Goal: Task Accomplishment & Management: Use online tool/utility

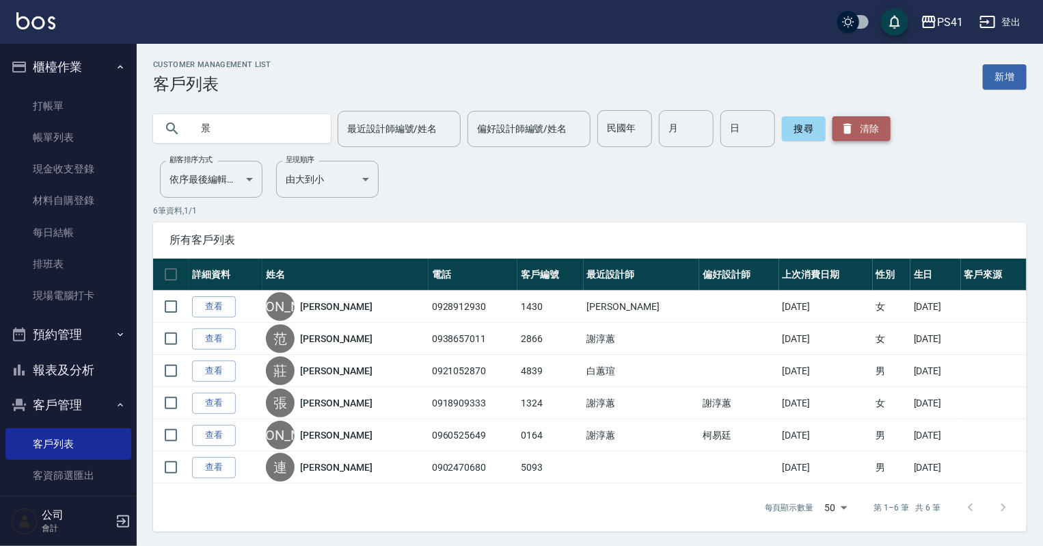
click at [861, 118] on button "清除" at bounding box center [862, 128] width 58 height 25
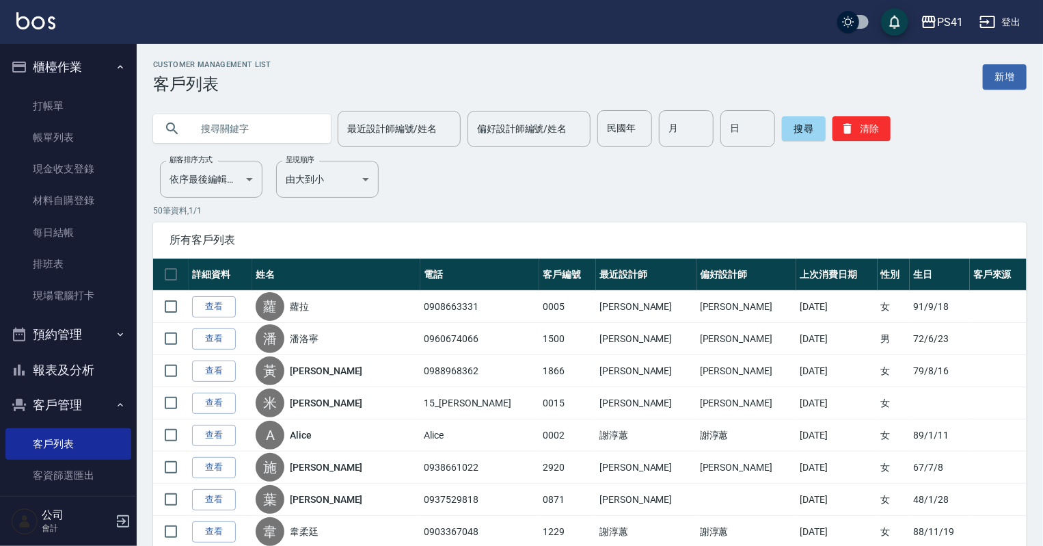
click at [288, 139] on input "text" at bounding box center [255, 128] width 129 height 37
type input "0963766067"
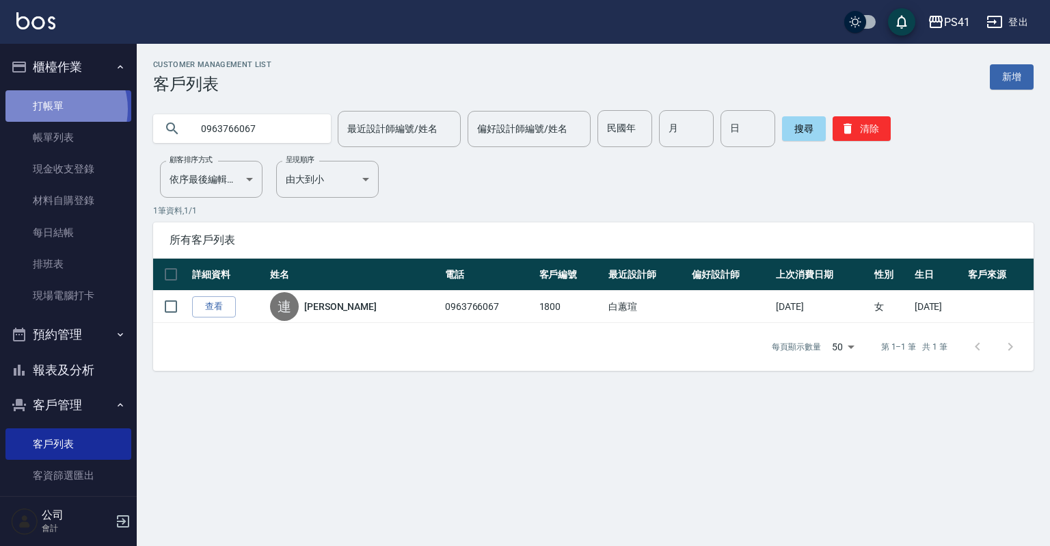
click at [53, 109] on link "打帳單" at bounding box center [68, 105] width 126 height 31
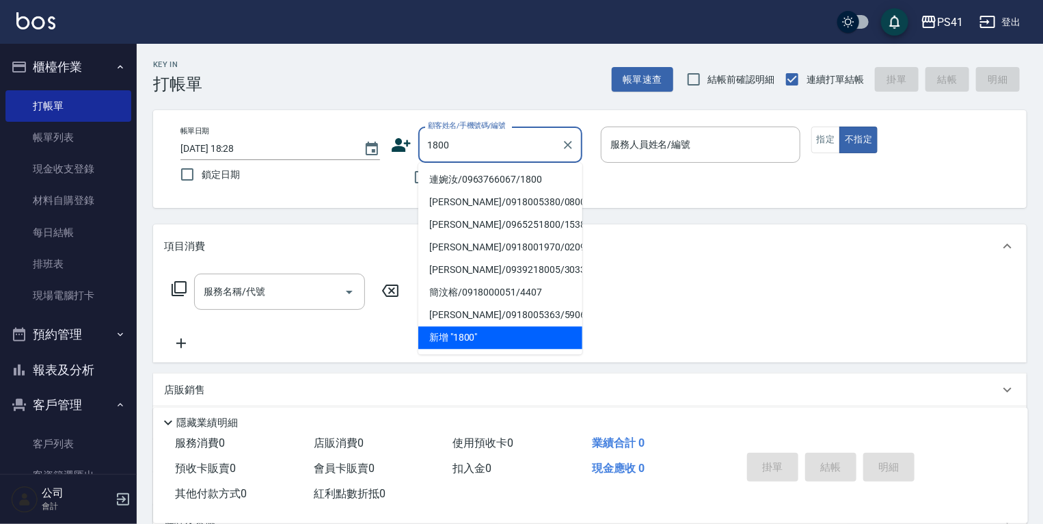
type input "連婉汝/0963766067/1800"
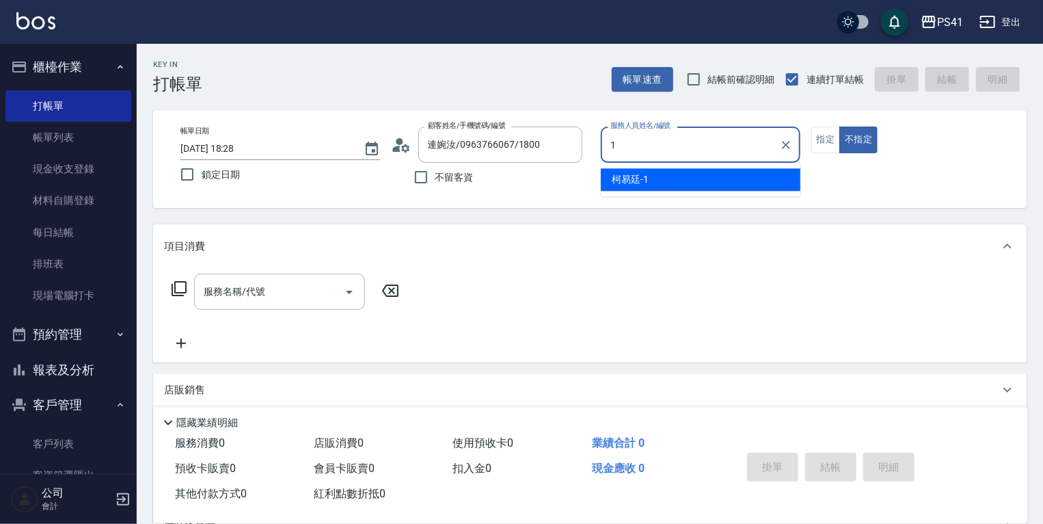
type input "[PERSON_NAME]-1"
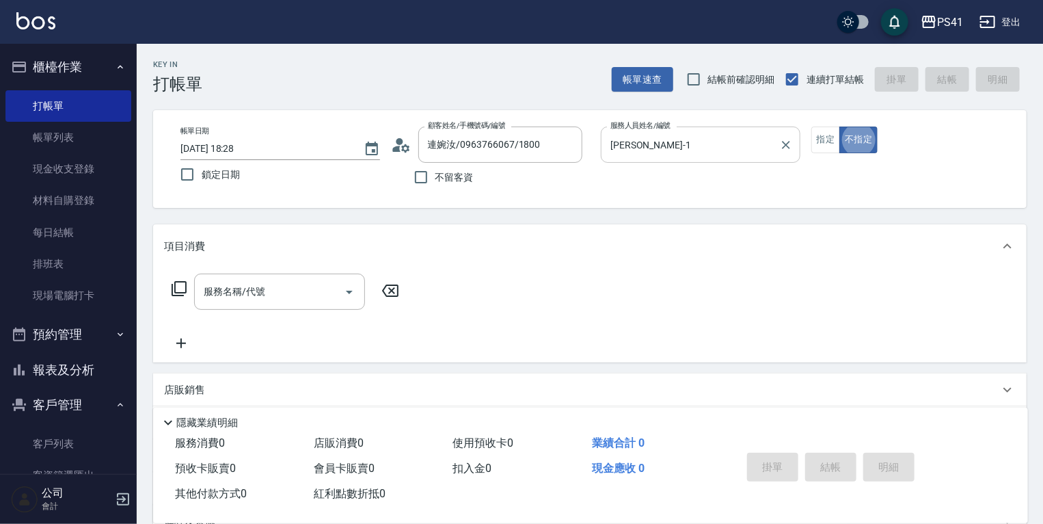
type button "false"
click at [353, 289] on icon "Open" at bounding box center [349, 292] width 16 height 16
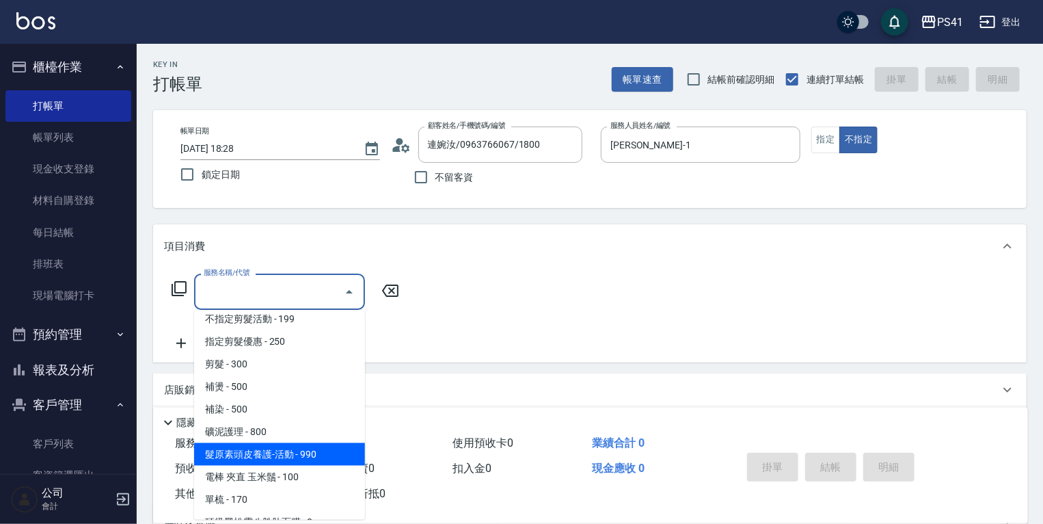
scroll to position [219, 0]
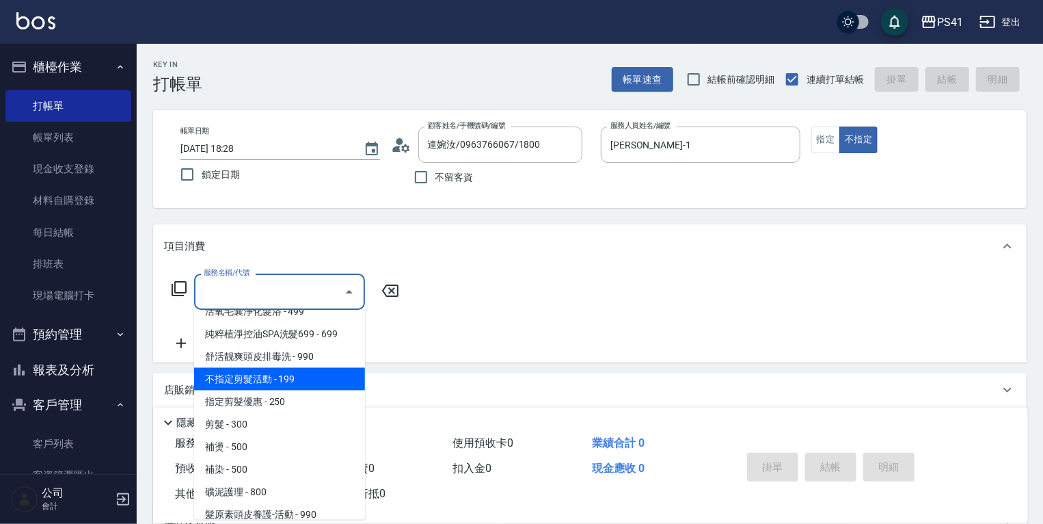
click at [285, 377] on span "不指定剪髮活動 - 199" at bounding box center [279, 379] width 171 height 23
type input "不指定剪髮活動(2199)"
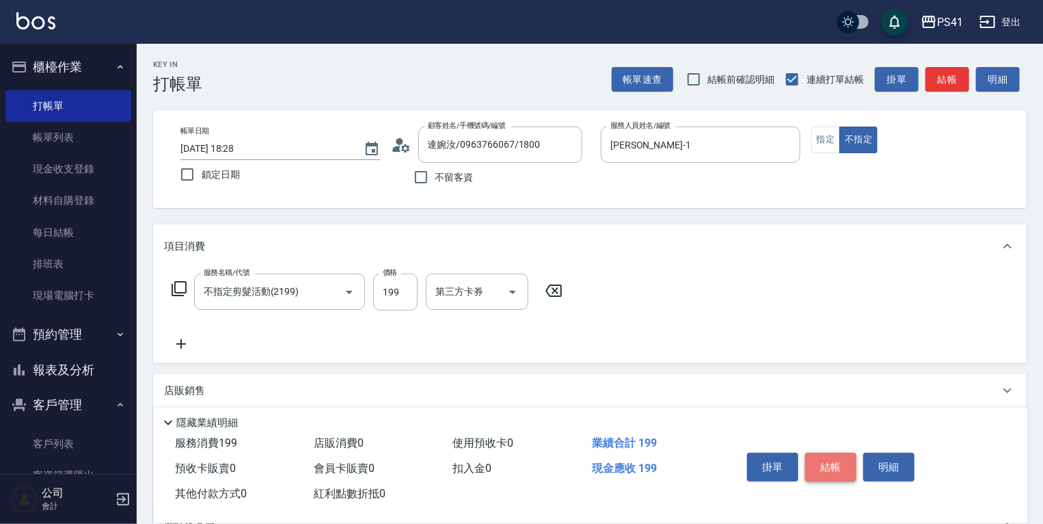
drag, startPoint x: 822, startPoint y: 461, endPoint x: 831, endPoint y: 441, distance: 22.1
click at [822, 460] on button "結帳" at bounding box center [830, 467] width 51 height 29
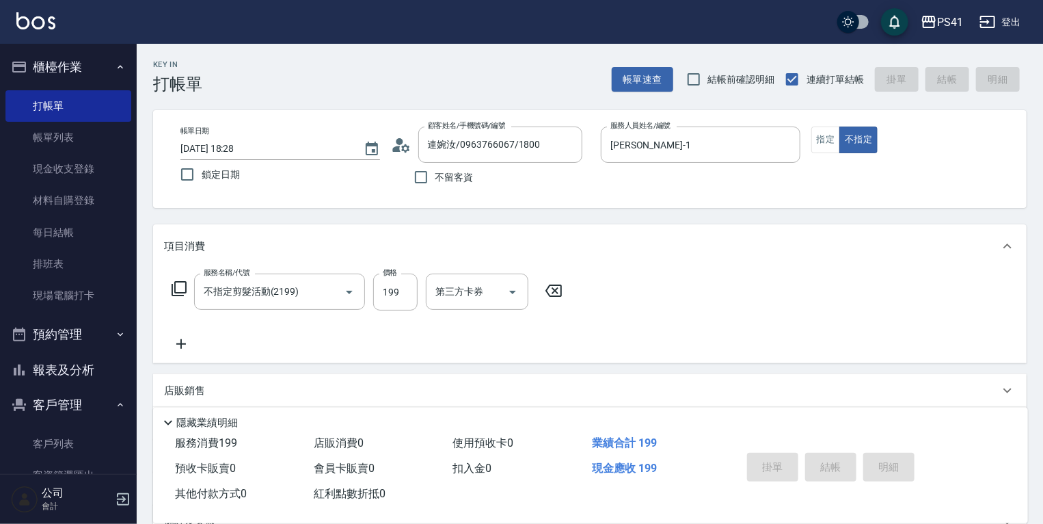
type input "[DATE] 18:29"
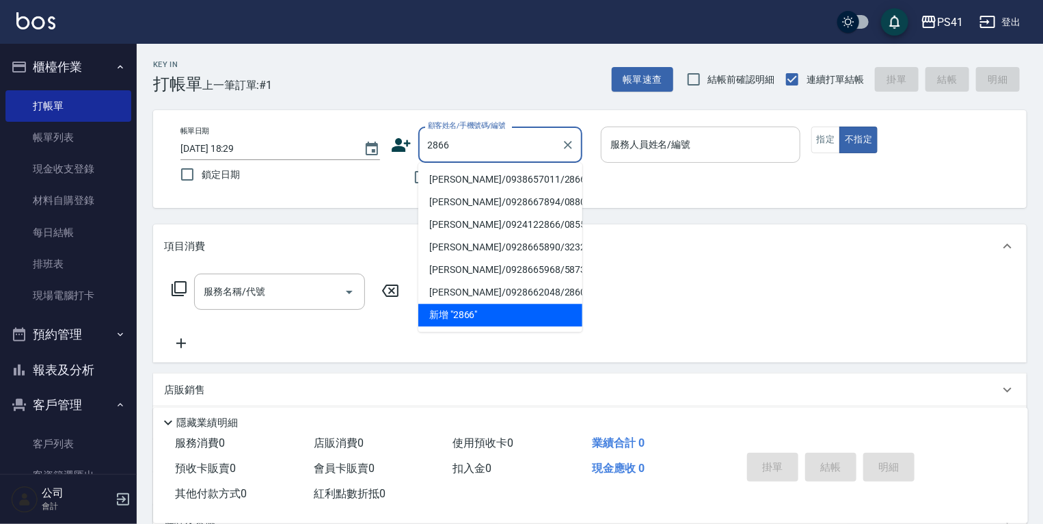
type input "2866"
click at [716, 144] on input "服務人員姓名/編號" at bounding box center [700, 145] width 187 height 24
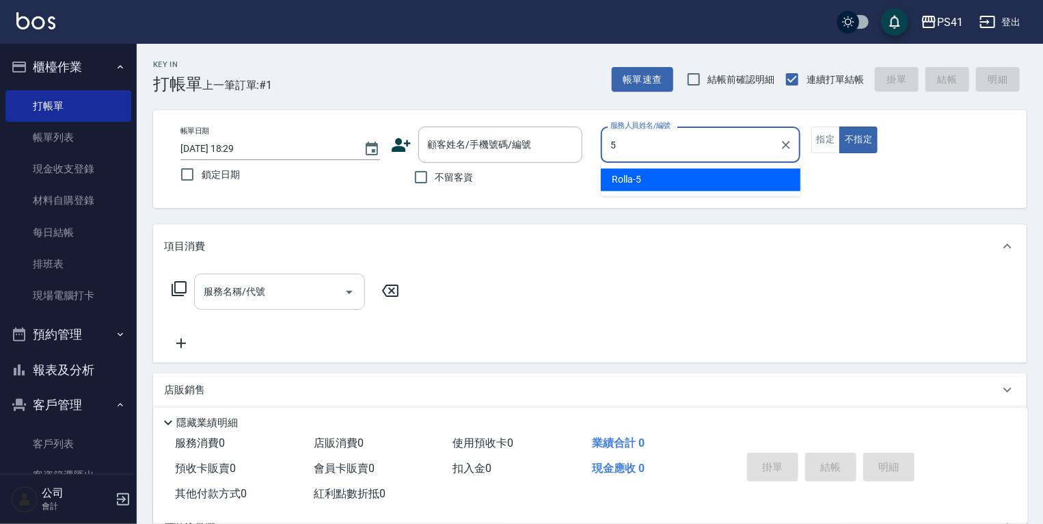
type input "5"
click at [214, 292] on input "服務名稱/代號" at bounding box center [269, 292] width 138 height 24
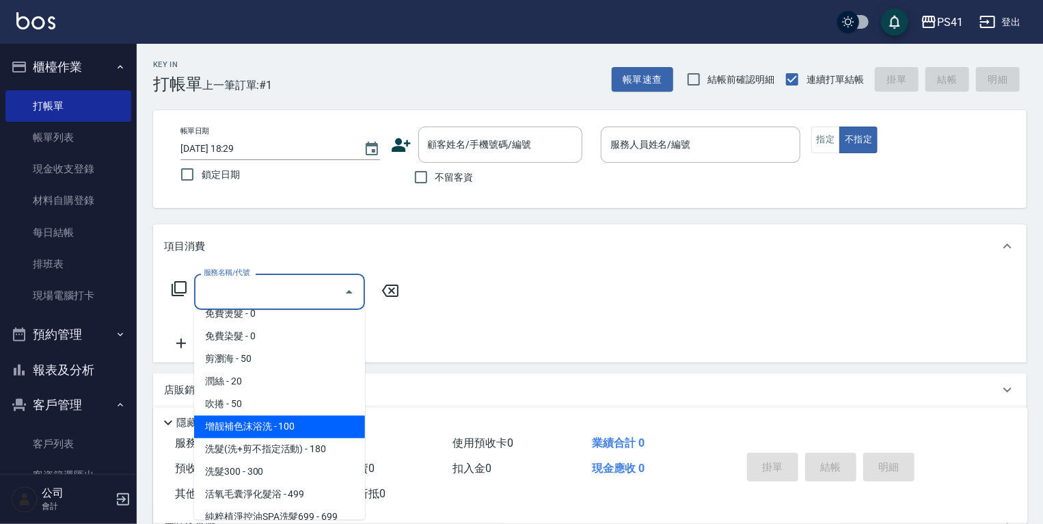
scroll to position [55, 0]
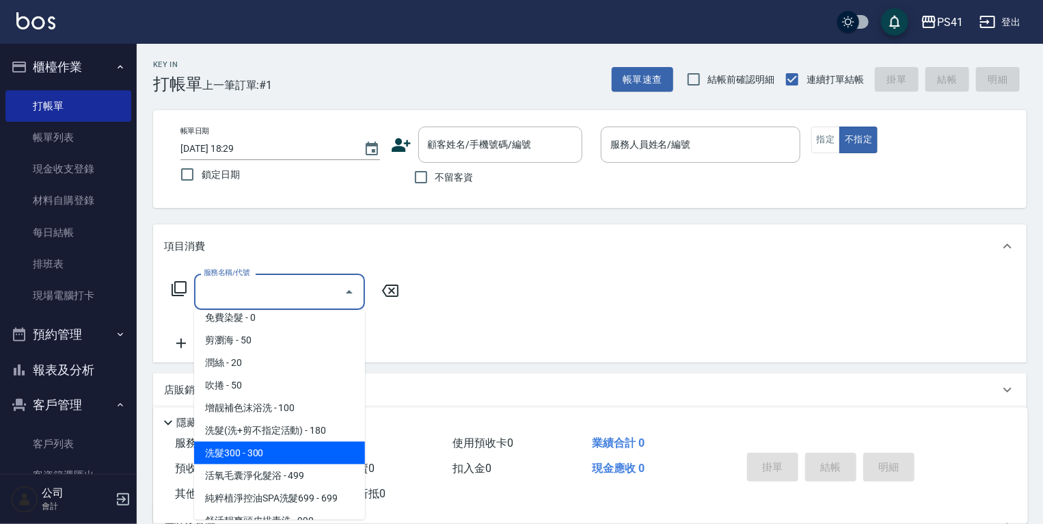
click at [297, 457] on span "洗髮300 - 300" at bounding box center [279, 453] width 171 height 23
type input "洗髮300(1300)"
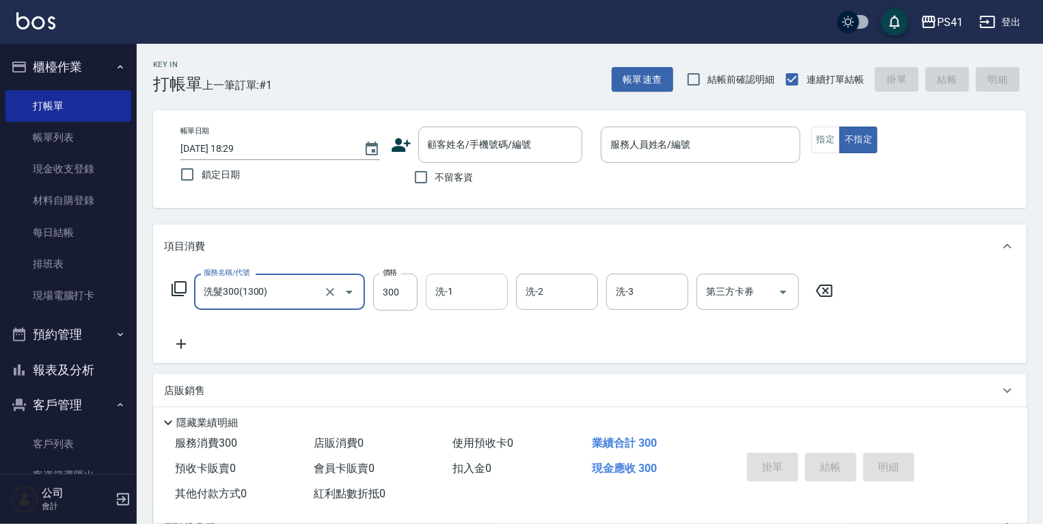
click at [462, 285] on input "洗-1" at bounding box center [467, 292] width 70 height 24
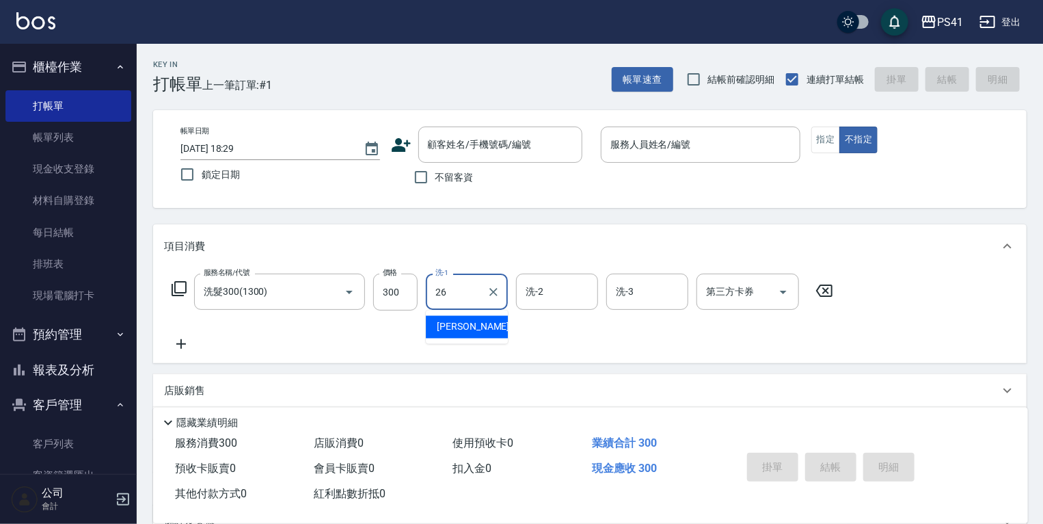
type input "26"
click at [574, 332] on div "服務名稱/代號 洗髮300(1300) 服務名稱/代號 價格 300 價格 洗-1 洗-1 洗-2 洗-2 洗-3 洗-3 第三方卡券 第三方卡券" at bounding box center [502, 312] width 677 height 79
click at [181, 343] on icon at bounding box center [181, 344] width 10 height 10
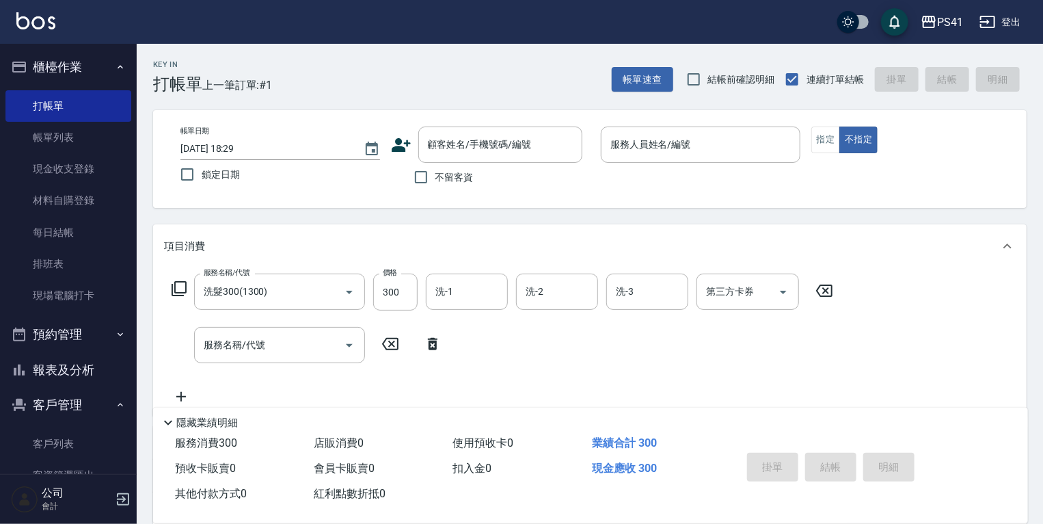
click at [388, 342] on icon at bounding box center [390, 344] width 34 height 16
click at [350, 290] on icon "Open" at bounding box center [349, 292] width 16 height 16
click at [550, 380] on div "服務名稱/代號 洗髮300(1300) 服務名稱/代號 價格 300 價格 洗-1 洗-1 洗-2 洗-2 洗-3 洗-3 第三方卡券 第三方卡券 服務名稱/…" at bounding box center [502, 338] width 677 height 131
click at [345, 344] on icon "Open" at bounding box center [349, 345] width 16 height 16
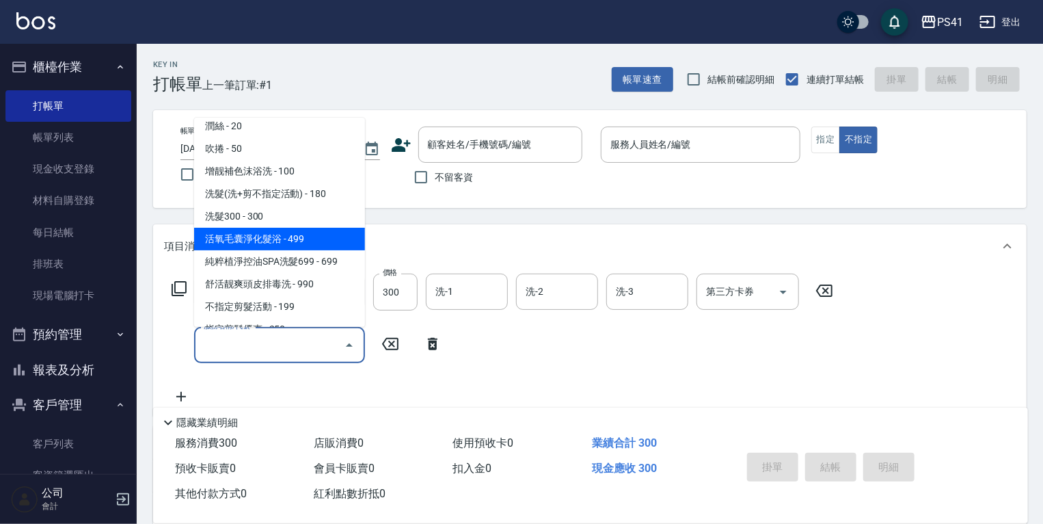
scroll to position [164, 0]
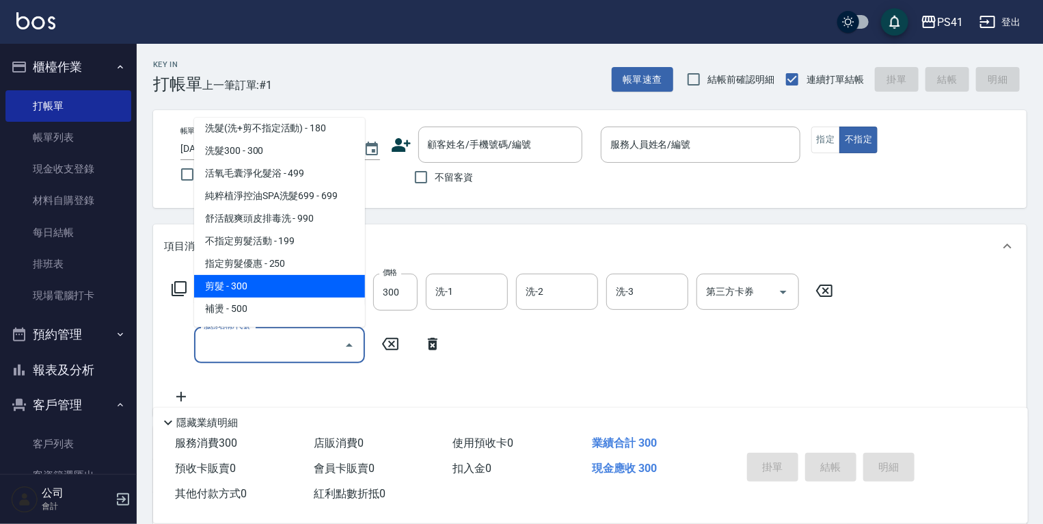
click at [290, 287] on span "剪髮 - 300" at bounding box center [279, 286] width 171 height 23
type input "剪髮(2300)"
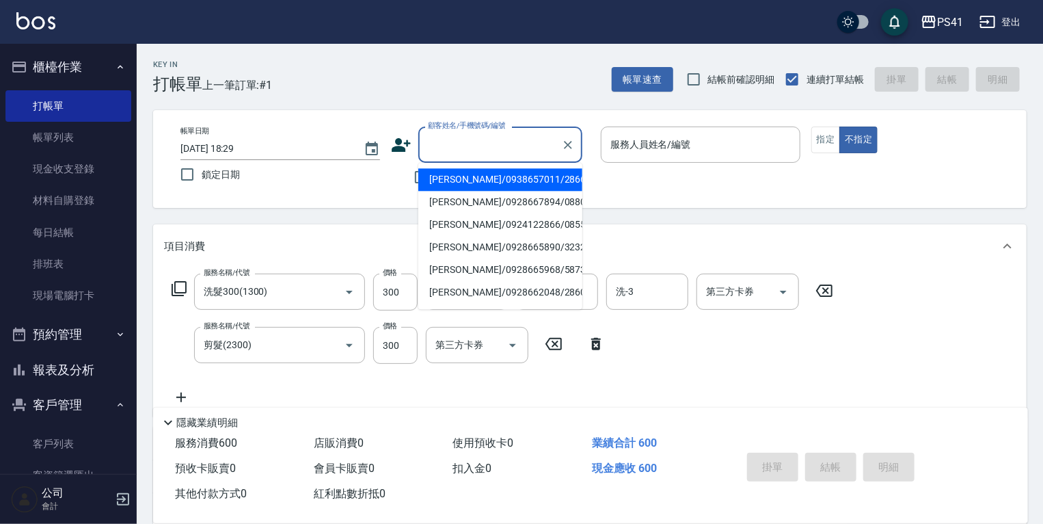
click at [470, 142] on input "顧客姓名/手機號碼/編號" at bounding box center [490, 145] width 131 height 24
type input "2866"
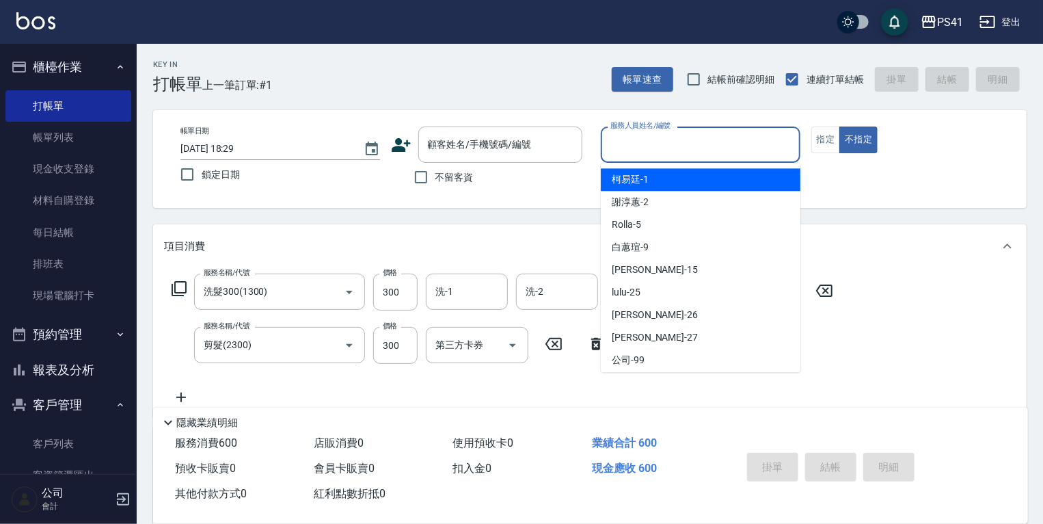
click at [649, 141] on input "服務人員姓名/編號" at bounding box center [700, 145] width 187 height 24
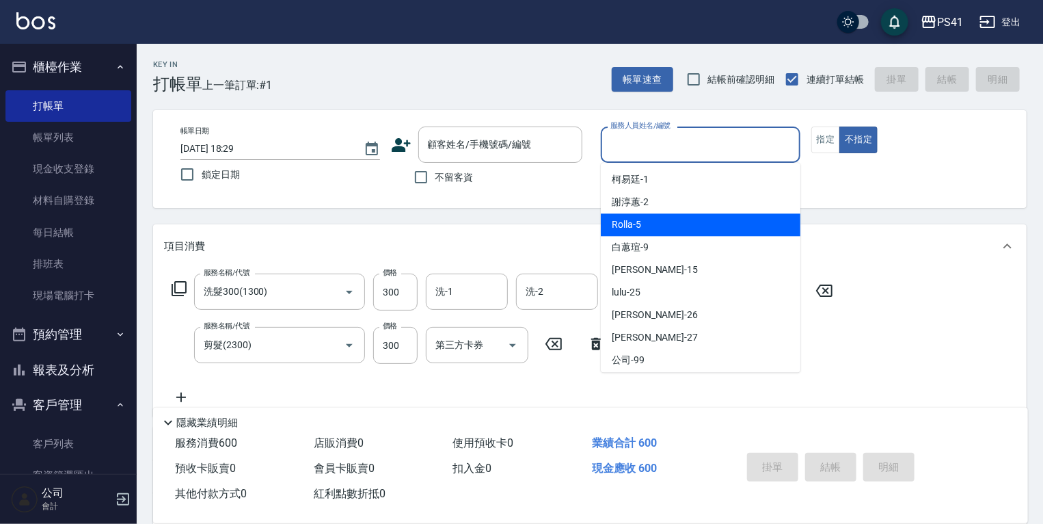
click at [688, 219] on div "Rolla -5" at bounding box center [701, 224] width 200 height 23
type input "Rolla-5"
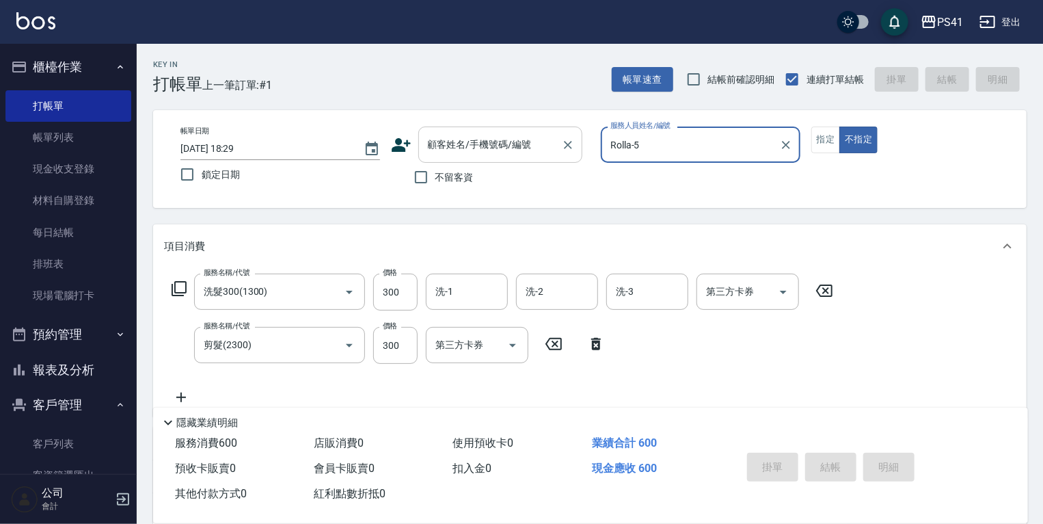
click at [454, 131] on div "顧客姓名/手機號碼/編號" at bounding box center [500, 144] width 164 height 36
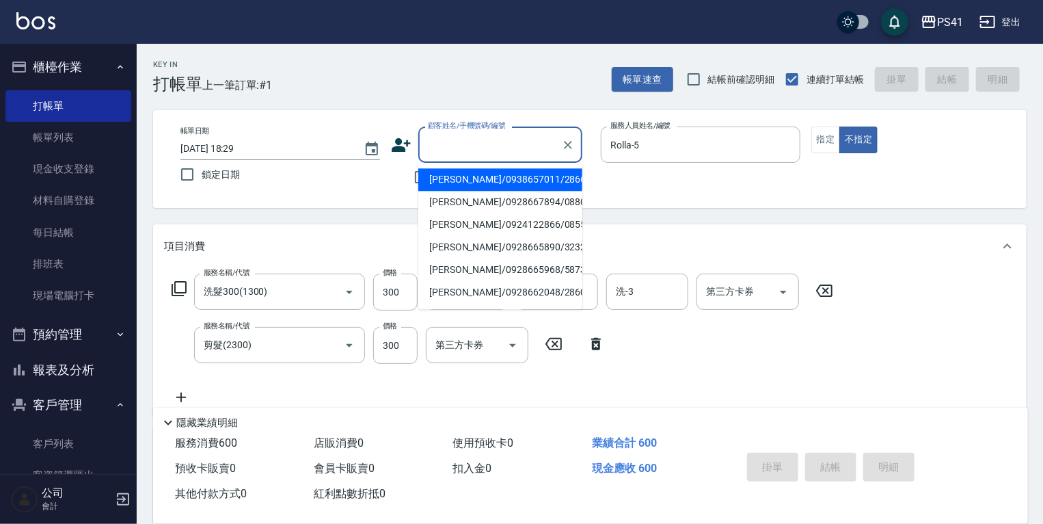
click at [462, 178] on li "[PERSON_NAME]/0938657011/2866" at bounding box center [500, 179] width 164 height 23
type input "[PERSON_NAME]/0938657011/2866"
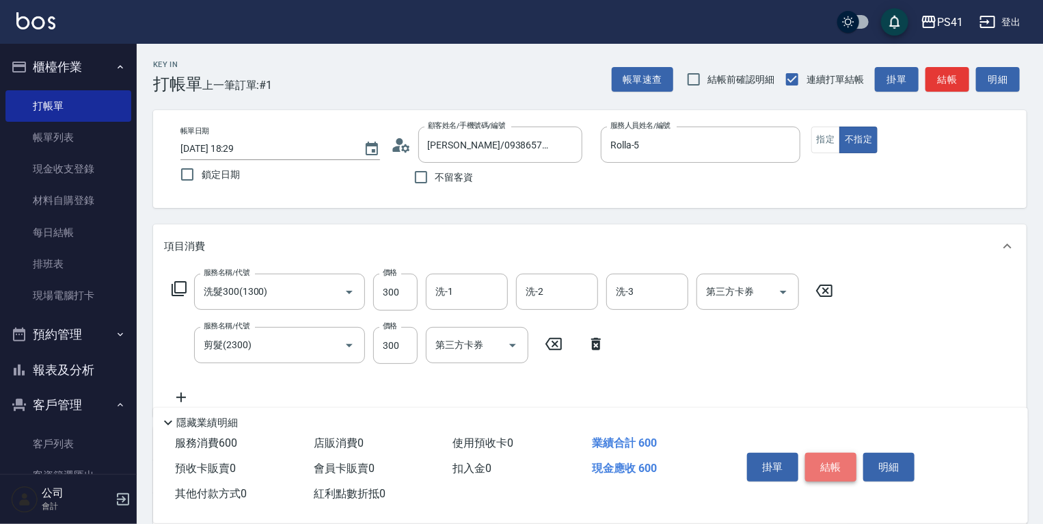
click at [830, 466] on button "結帳" at bounding box center [830, 467] width 51 height 29
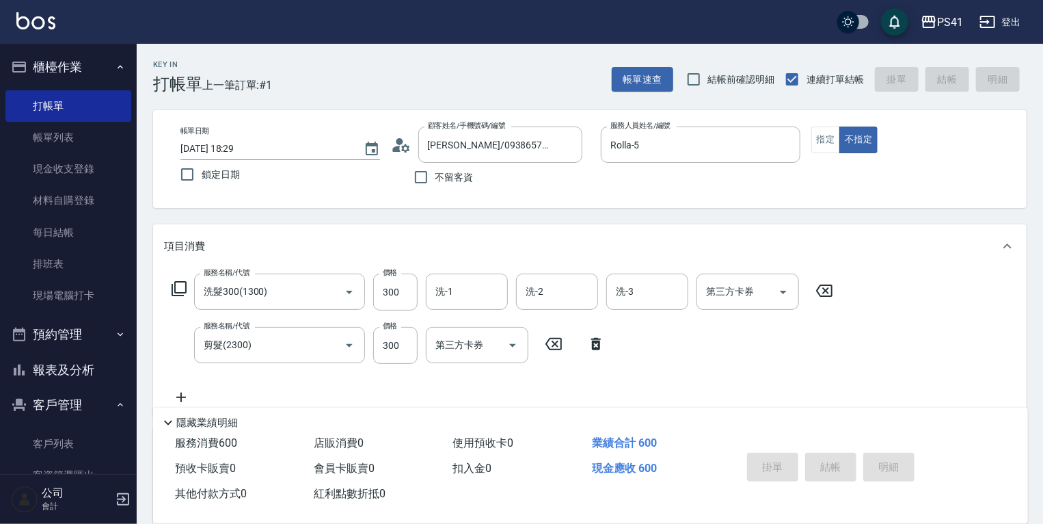
type input "[DATE] 18:30"
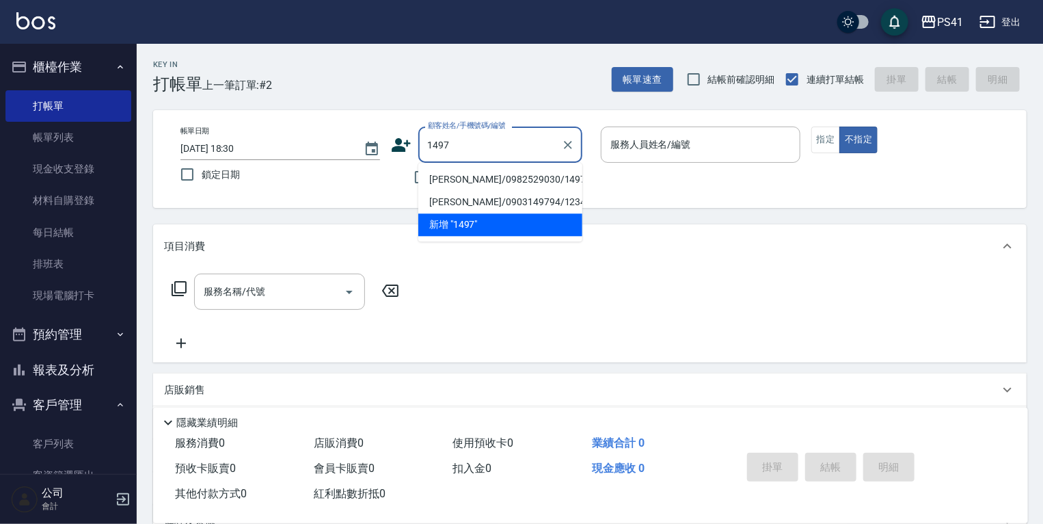
click at [525, 175] on li "[PERSON_NAME]/0982529030/1497" at bounding box center [500, 179] width 164 height 23
type input "[PERSON_NAME]/0982529030/1497"
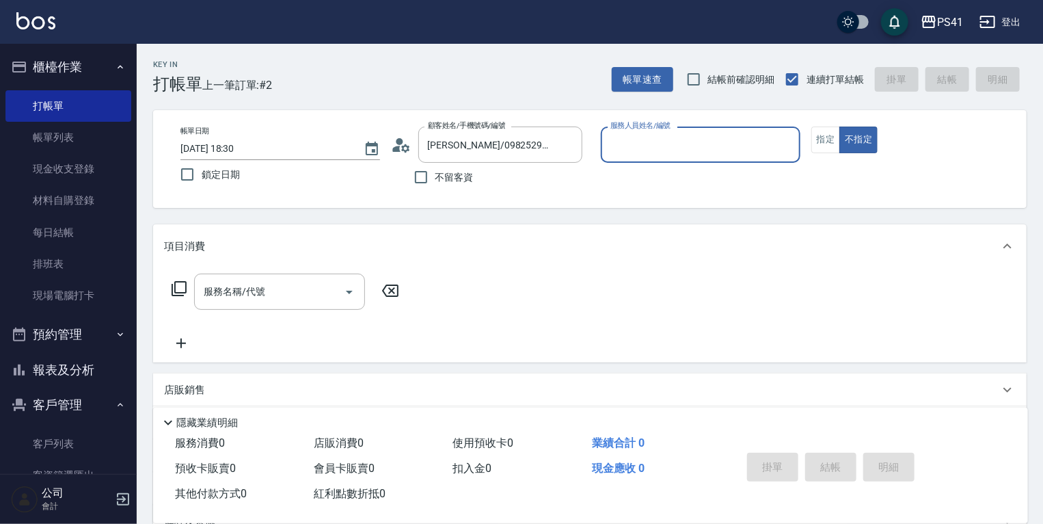
click at [667, 143] on input "服務人員姓名/編號" at bounding box center [700, 145] width 187 height 24
type input "[PERSON_NAME]-1"
click at [251, 286] on input "服務名稱/代號" at bounding box center [269, 292] width 138 height 24
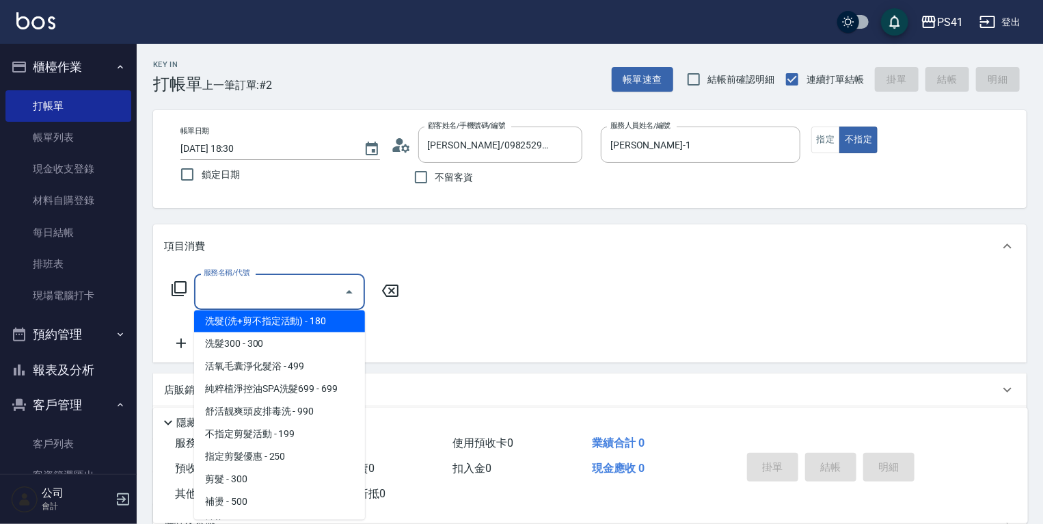
click at [305, 317] on span "洗髮(洗+剪不指定活動) - 180" at bounding box center [279, 321] width 171 height 23
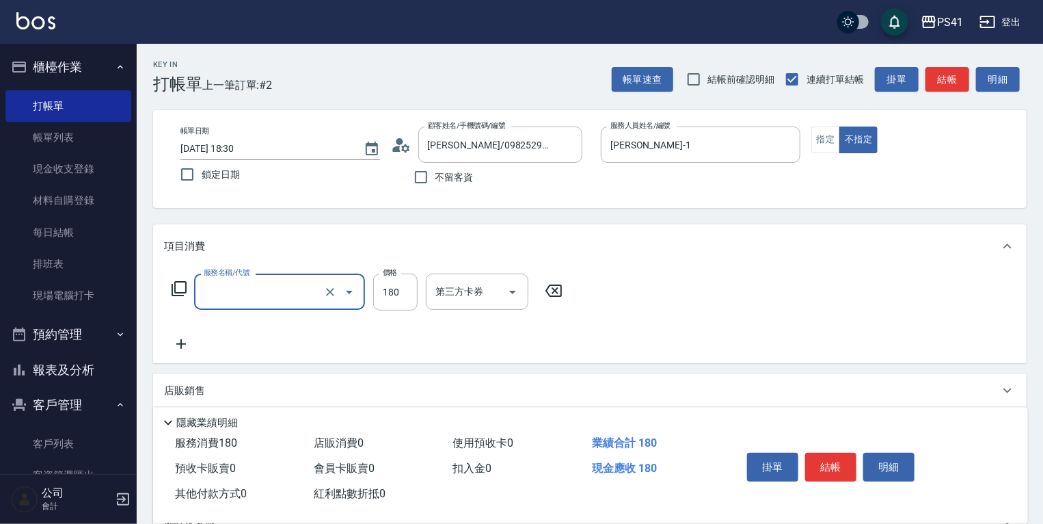
type input "洗髮(洗+剪不指定活動)(1180)"
click at [469, 284] on input "洗-1" at bounding box center [467, 292] width 70 height 24
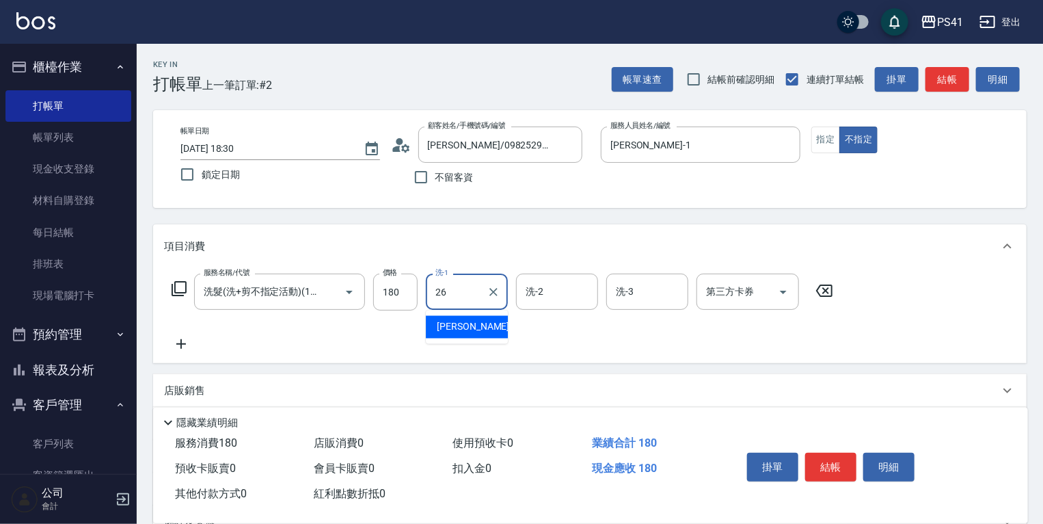
type input "26"
click at [284, 331] on div "服務名稱/代號 洗髮(洗+剪不指定活動)(1180) 服務名稱/代號 價格 180 價格 洗-1 洗-1 洗-2 洗-2 洗-3 洗-3 第三方卡券 第三方卡券" at bounding box center [502, 312] width 677 height 79
click at [184, 343] on icon at bounding box center [181, 344] width 34 height 16
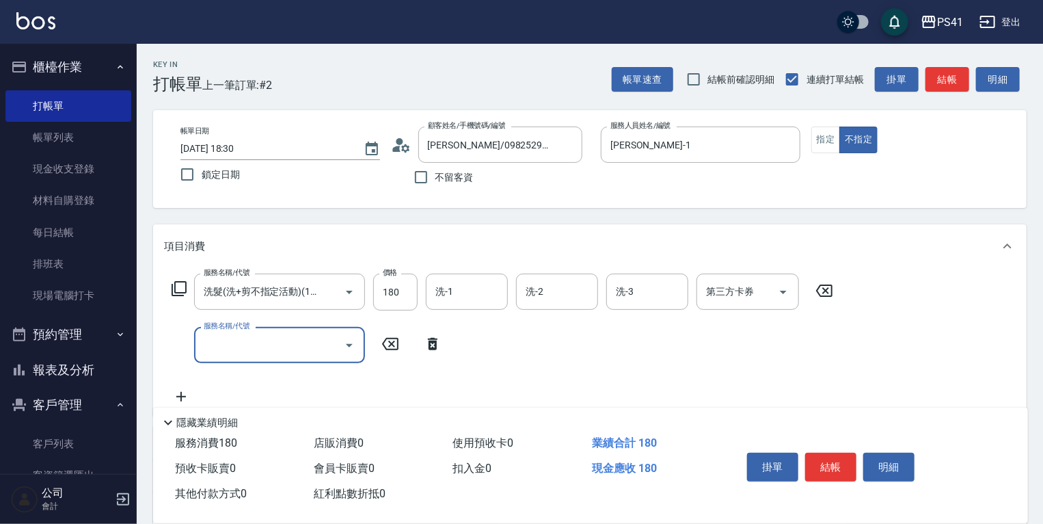
scroll to position [0, 0]
click at [346, 341] on icon "Open" at bounding box center [349, 345] width 16 height 16
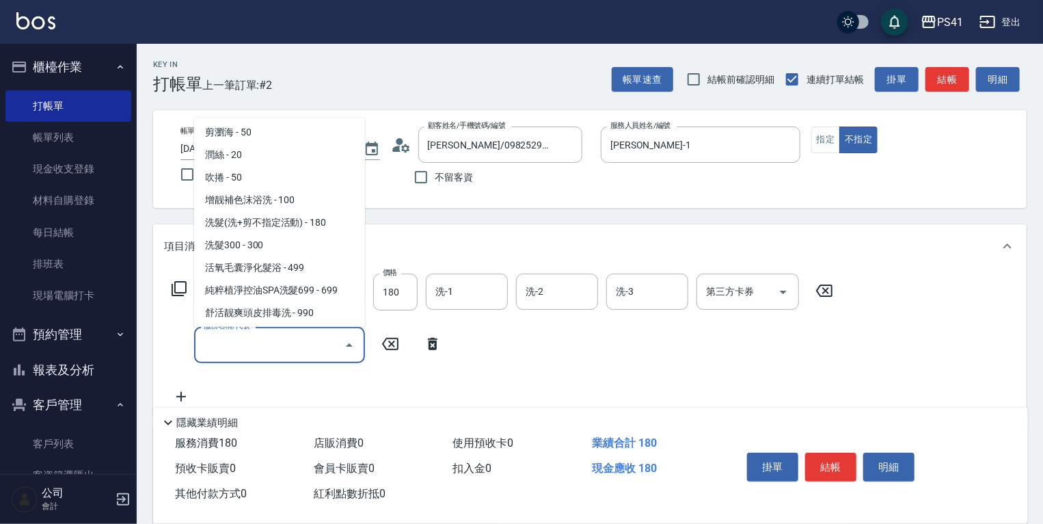
scroll to position [164, 0]
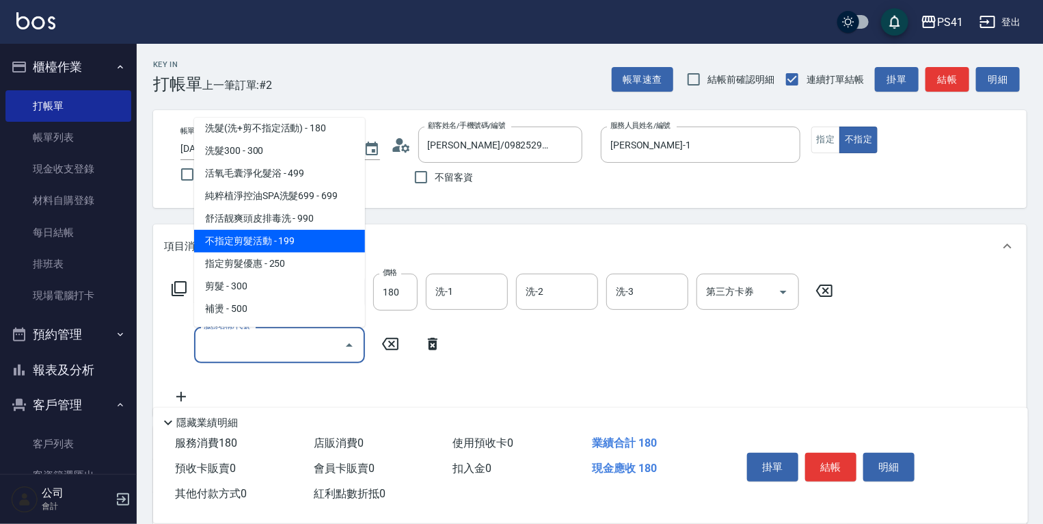
click at [308, 234] on span "不指定剪髮活動 - 199" at bounding box center [279, 241] width 171 height 23
type input "不指定剪髮活動(2199)"
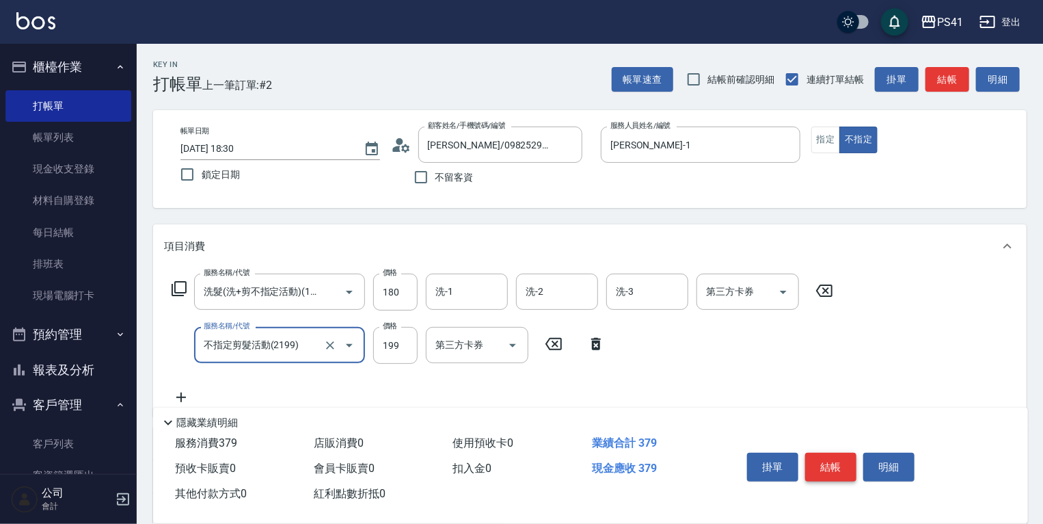
click at [833, 464] on button "結帳" at bounding box center [830, 467] width 51 height 29
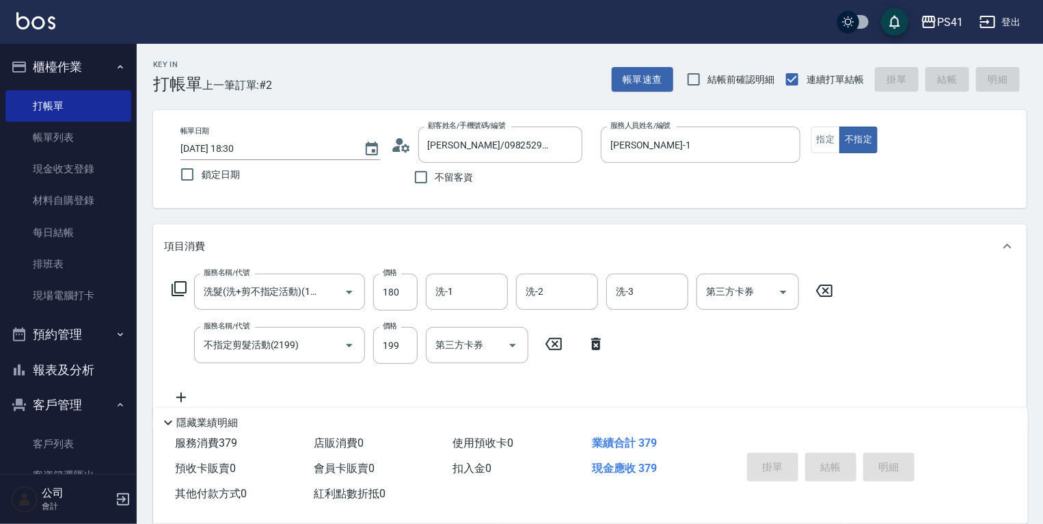
type input "[DATE] 18:31"
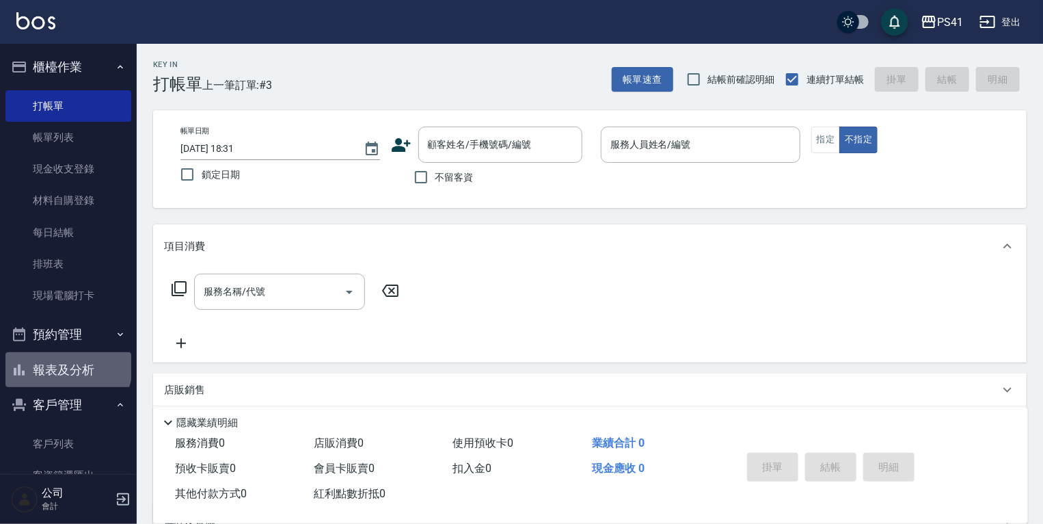
click at [67, 366] on button "報表及分析" at bounding box center [68, 370] width 126 height 36
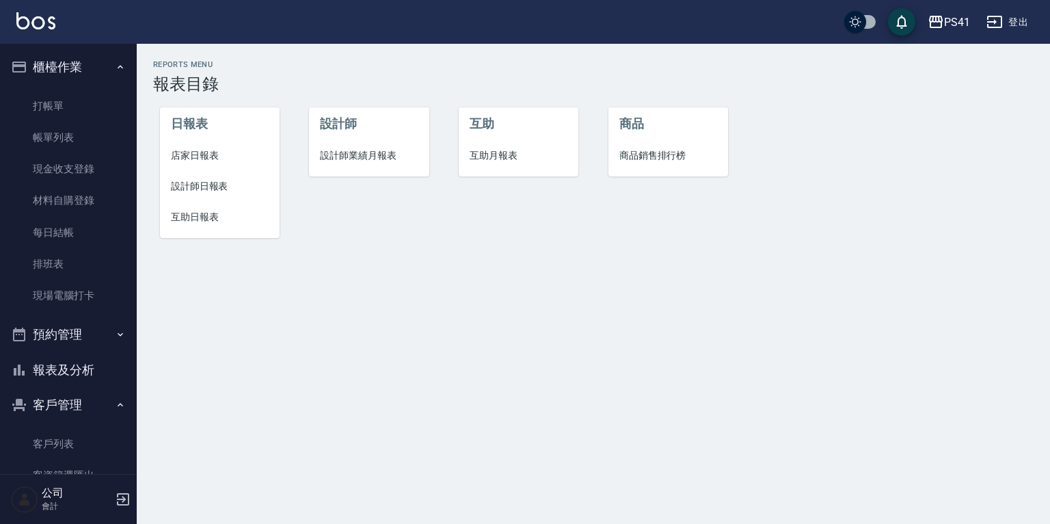
click at [209, 179] on span "設計師日報表" at bounding box center [220, 186] width 98 height 14
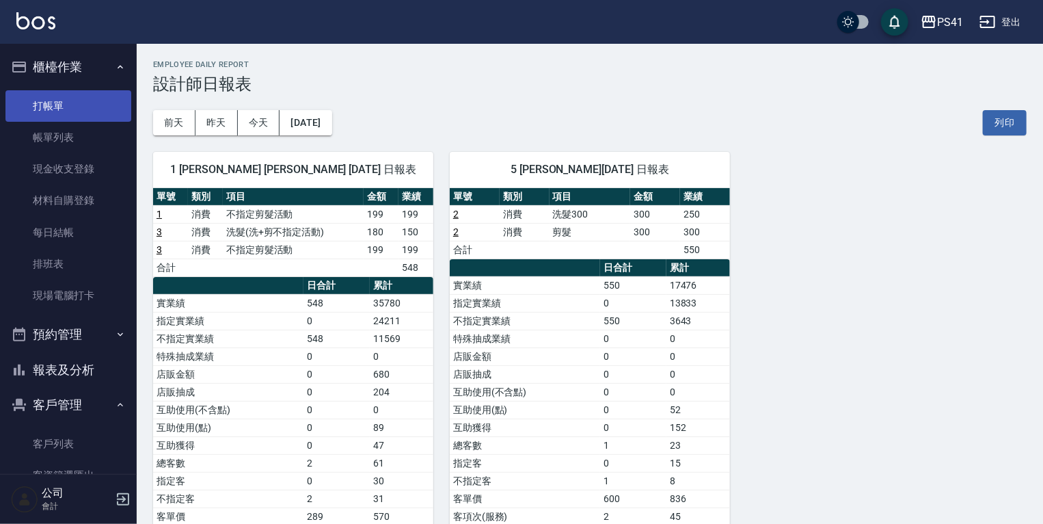
click at [68, 96] on link "打帳單" at bounding box center [68, 105] width 126 height 31
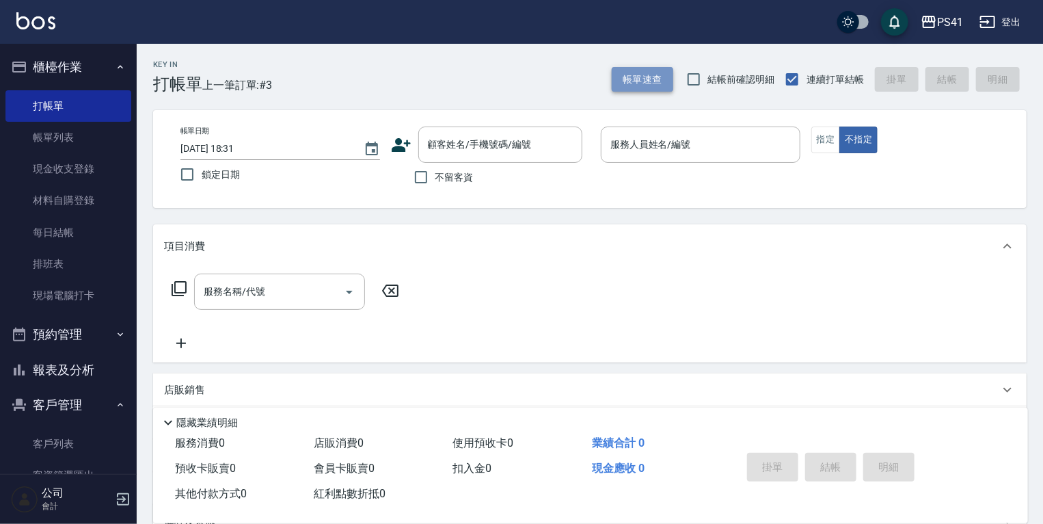
click at [645, 74] on button "帳單速查" at bounding box center [643, 79] width 62 height 25
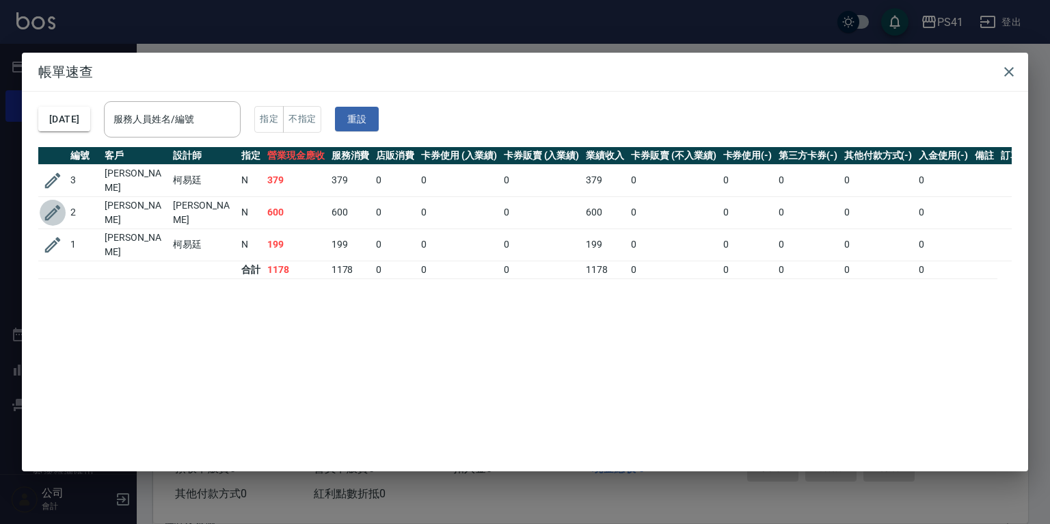
click at [56, 206] on icon "button" at bounding box center [53, 212] width 16 height 16
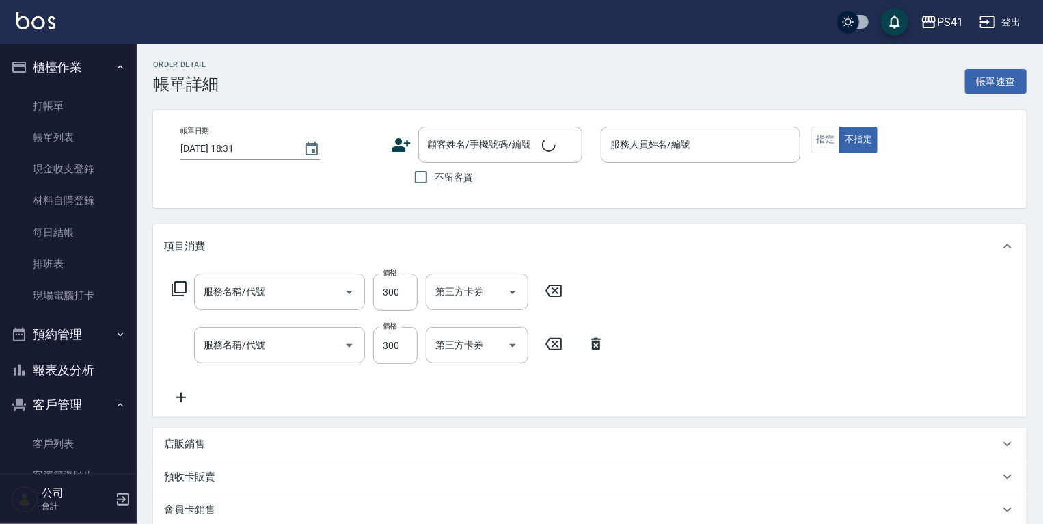
type input "[DATE] 18:29"
type input "Rolla-5"
type input "剪髮(2300)"
type input "洗髮300(1300)"
type input "[PERSON_NAME]/0938657011/2866"
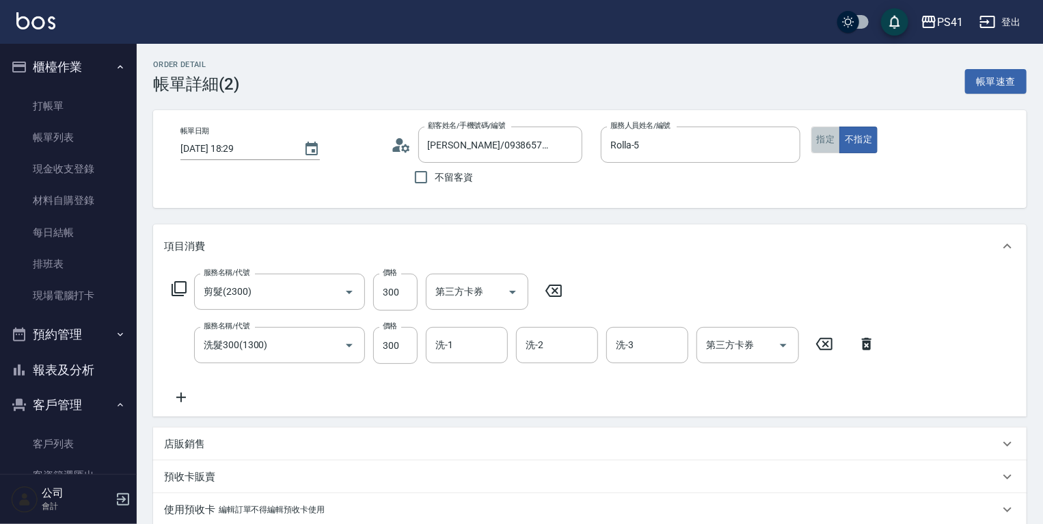
click at [814, 139] on button "指定" at bounding box center [825, 139] width 29 height 27
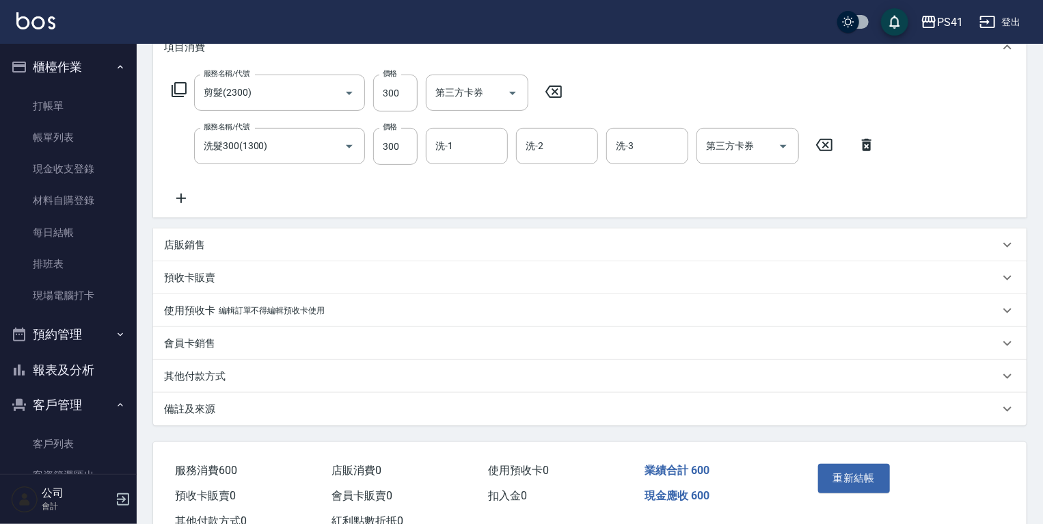
scroll to position [246, 0]
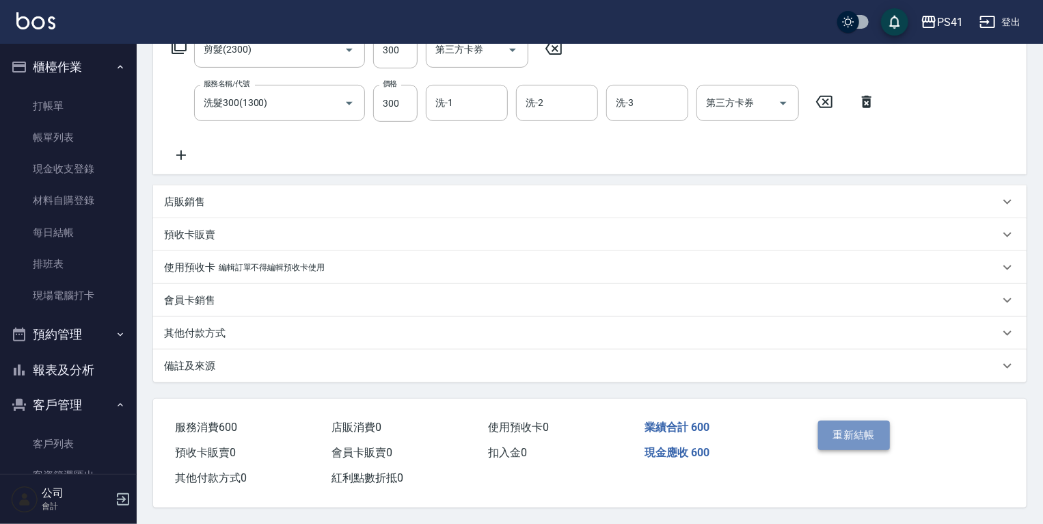
click at [868, 430] on button "重新結帳" at bounding box center [854, 434] width 72 height 29
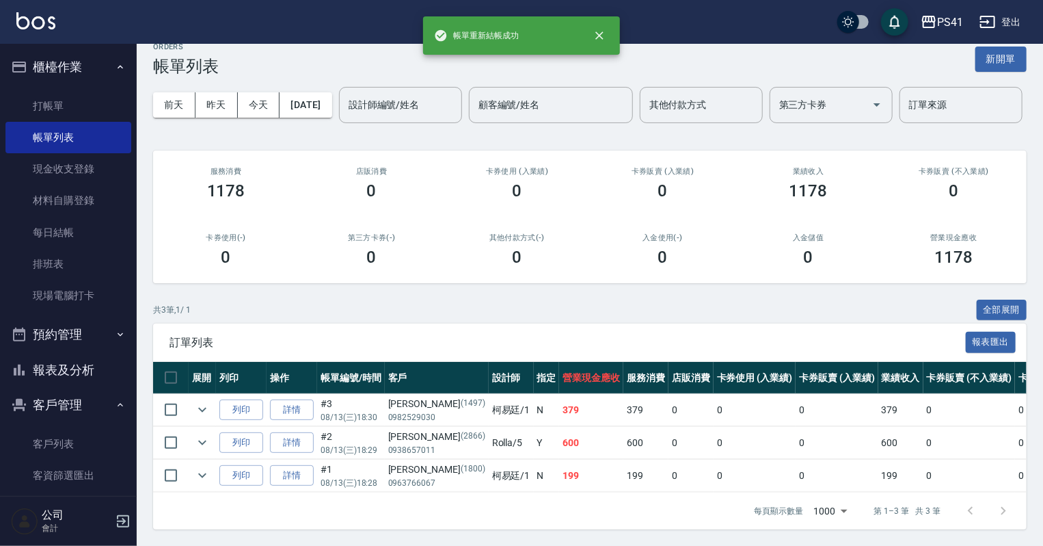
scroll to position [68, 0]
